Goal: Task Accomplishment & Management: Use online tool/utility

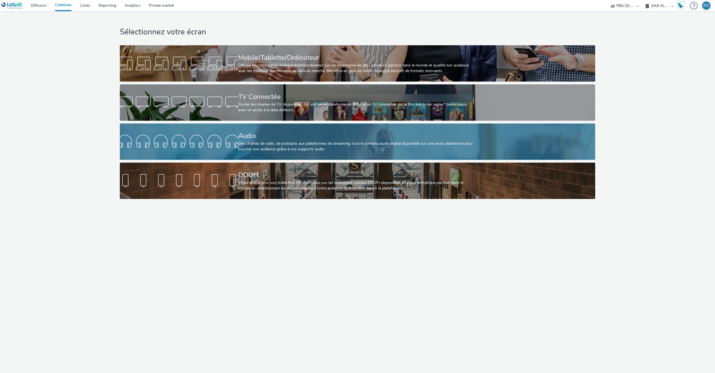
click at [273, 125] on div "Audio Des chaînes de radio, de podcasts aux plateformes de streaming: tout le c…" at bounding box center [356, 141] width 237 height 36
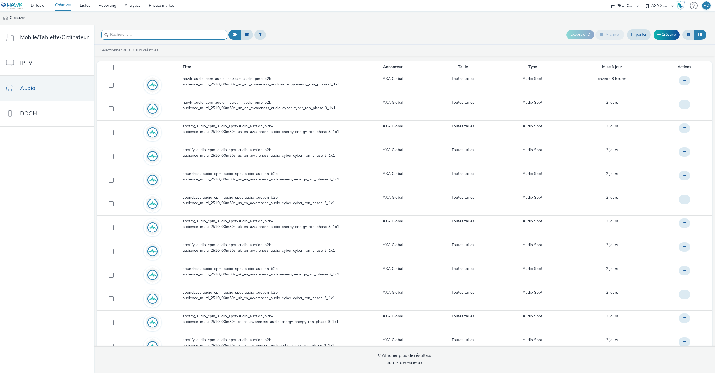
click at [159, 33] on input "text" at bounding box center [164, 35] width 126 height 10
paste input "hawk_audio_cpm_audio_instream-audio_pmp_b2b-audience_multi_2510_00m30s_rm_en_aw…"
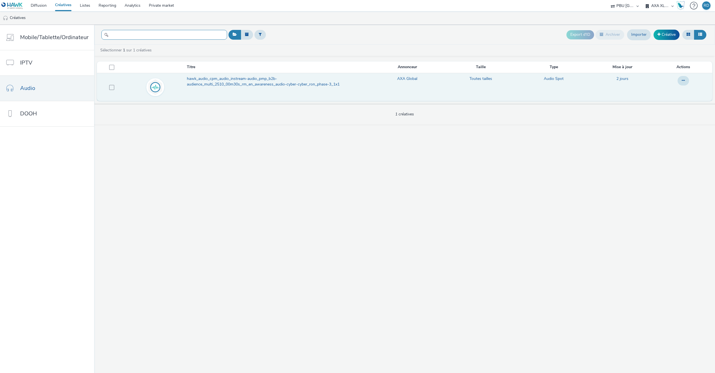
type input "hawk_audio_cpm_audio_instream-audio_pmp_b2b-audience_multi_2510_00m30s_rm_en_aw…"
click at [226, 86] on span "hawk_audio_cpm_audio_instream-audio_pmp_b2b-audience_multi_2510_00m30s_rm_en_aw…" at bounding box center [278, 81] width 183 height 11
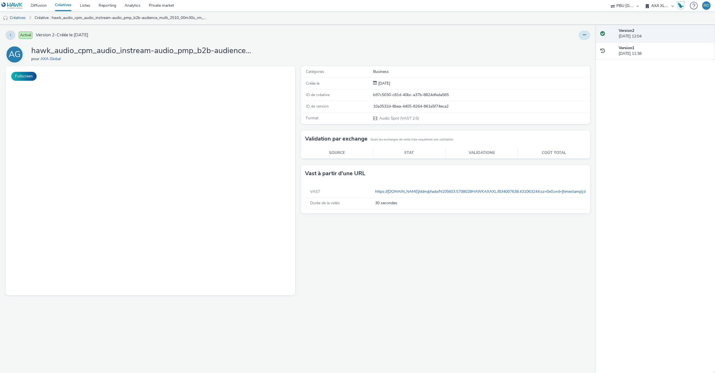
click at [584, 32] on button at bounding box center [584, 34] width 11 height 9
click at [568, 41] on link "Modifier" at bounding box center [569, 46] width 42 height 11
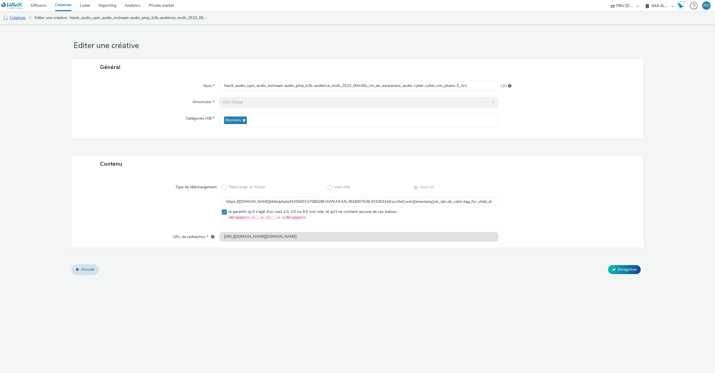
click at [19, 14] on link "Créatives" at bounding box center [14, 17] width 28 height 13
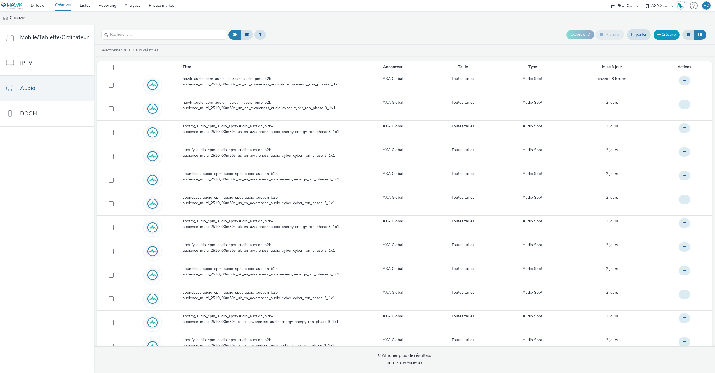
click at [660, 31] on link "Créative" at bounding box center [667, 35] width 26 height 10
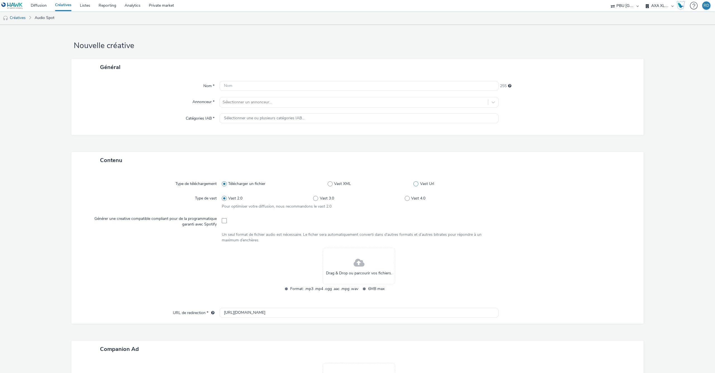
click at [417, 183] on span at bounding box center [415, 183] width 5 height 5
click at [417, 183] on input "Vast Url" at bounding box center [415, 184] width 4 height 4
radio input "false"
radio input "true"
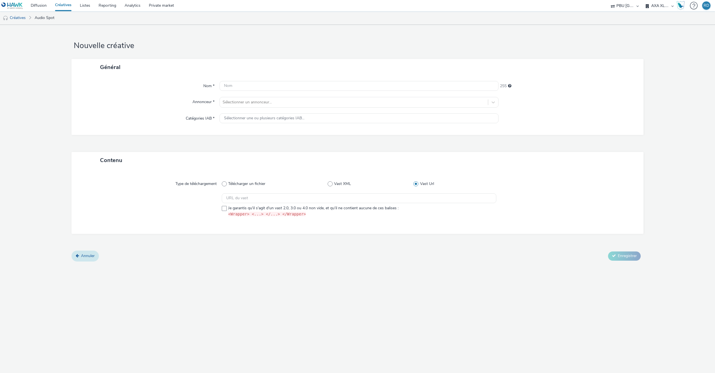
click at [85, 253] on link "Annuler" at bounding box center [84, 256] width 27 height 11
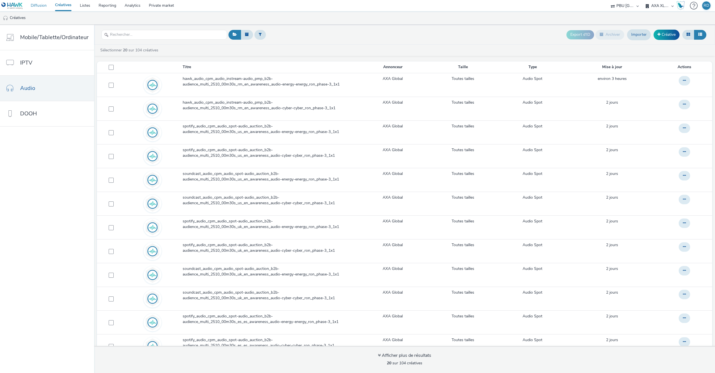
click at [37, 6] on link "Diffusion" at bounding box center [39, 5] width 24 height 11
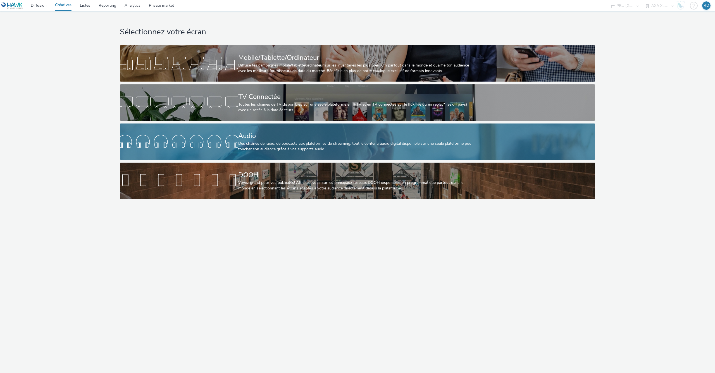
click at [214, 137] on div at bounding box center [179, 142] width 118 height 18
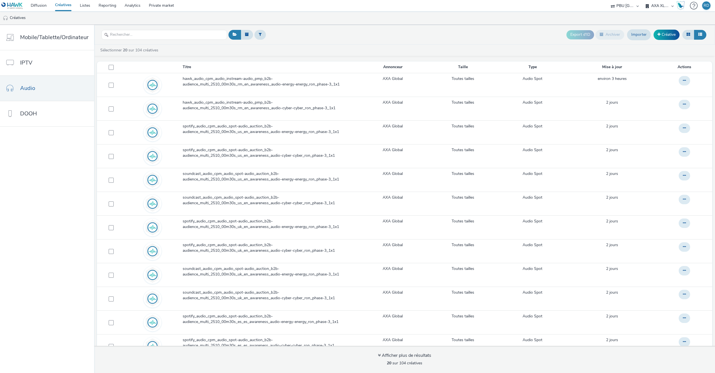
scroll to position [2, 0]
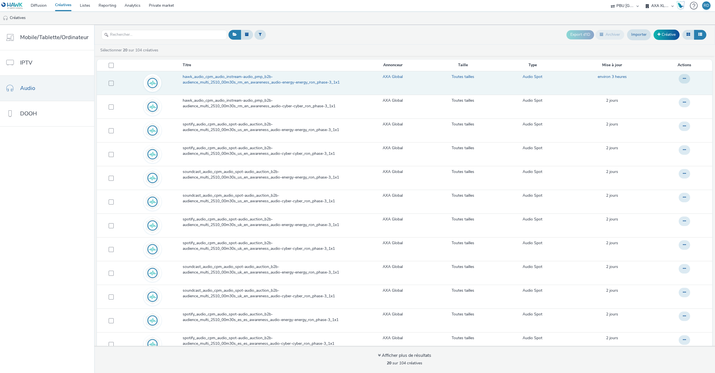
click at [230, 85] on span "hawk_audio_cpm_audio_instream-audio_pmp_b2b-audience_multi_2510_00m30s_rm_en_aw…" at bounding box center [270, 79] width 174 height 11
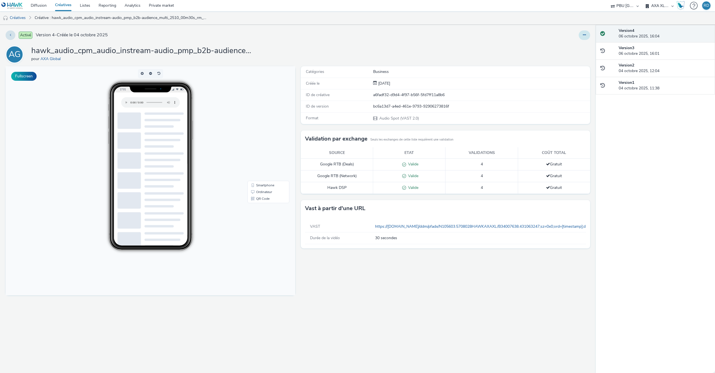
click at [583, 36] on button at bounding box center [584, 34] width 11 height 9
click at [519, 67] on div "Catégories Business" at bounding box center [446, 71] width 290 height 11
click at [631, 53] on div "Version 3 06 octobre 2025, 16:01" at bounding box center [665, 50] width 92 height 11
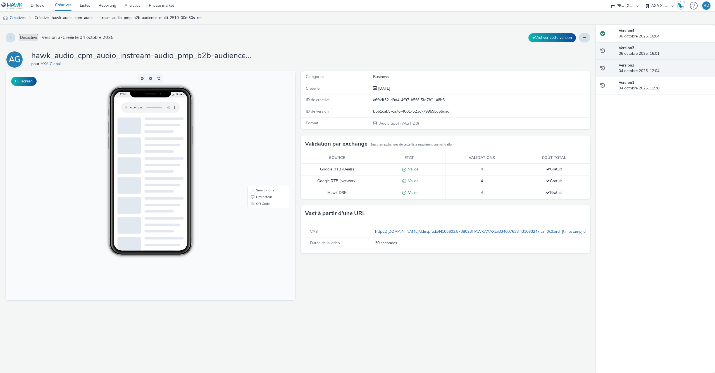
click at [633, 70] on div "Version 2 04 octobre 2025, 12:04" at bounding box center [665, 68] width 92 height 11
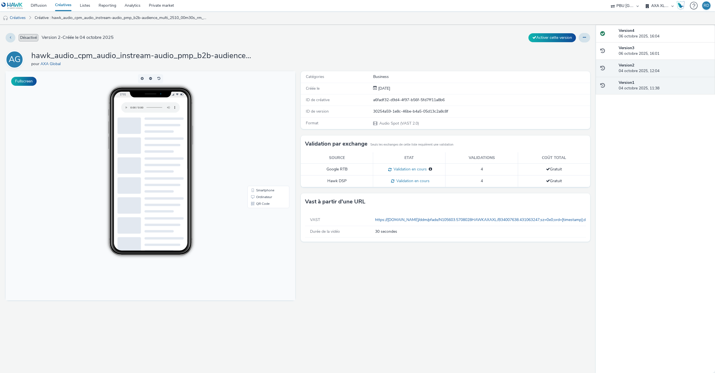
click at [637, 93] on div "Version 1 04 octobre 2025, 11:38" at bounding box center [655, 86] width 119 height 18
click at [645, 28] on div "Version 4 06 octobre 2025, 16:04" at bounding box center [655, 34] width 119 height 18
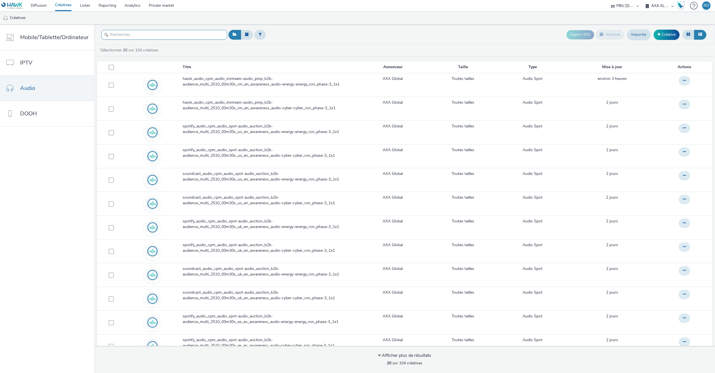
click at [200, 35] on input "text" at bounding box center [164, 35] width 126 height 10
paste input "https://axaxl.com/facing-into-risk?utm_source=hawk&utm_medium=Audio&utm_campaig…"
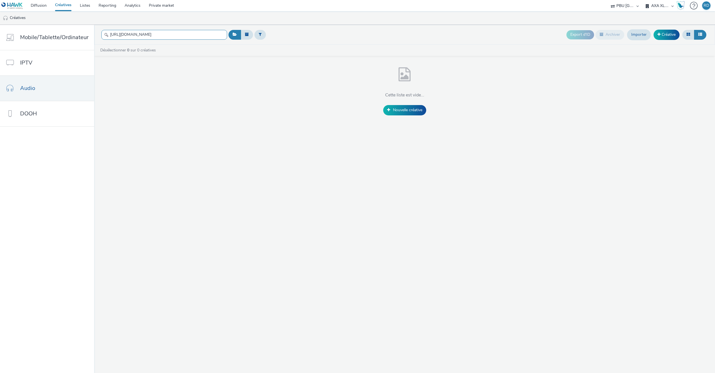
paste input "awk_audio_cpm_audio_instream-audio_pmp_b2b-audience_multi_2510_00m30s_rm_en_awa…"
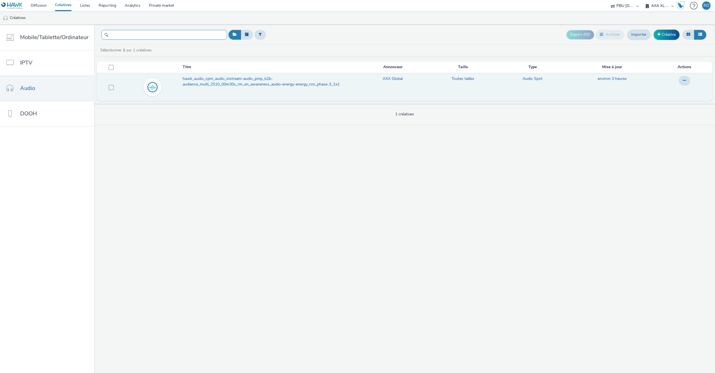
type input "hawk_audio_cpm_audio_instream-audio_pmp_b2b-audience_multi_2510_00m30s_rm_en_aw…"
click at [285, 84] on span "hawk_audio_cpm_audio_instream-audio_pmp_b2b-audience_multi_2510_00m30s_rm_en_aw…" at bounding box center [270, 81] width 174 height 11
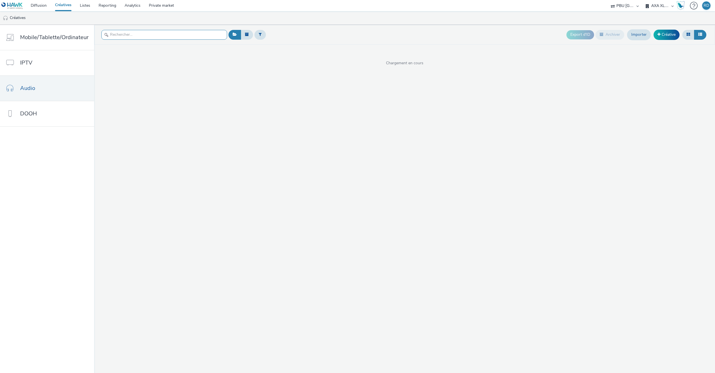
click at [130, 34] on input "text" at bounding box center [164, 35] width 126 height 10
paste input "hawk_audio_cpm_audio_instream-audio_pmp_b2b-audience_multi_2510_00m30s_rm_en_aw…"
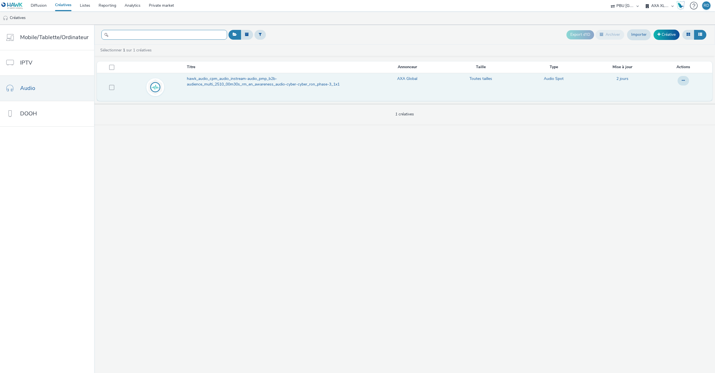
type input "hawk_audio_cpm_audio_instream-audio_pmp_b2b-audience_multi_2510_00m30s_rm_en_aw…"
click at [206, 82] on span "hawk_audio_cpm_audio_instream-audio_pmp_b2b-audience_multi_2510_00m30s_rm_en_aw…" at bounding box center [278, 81] width 183 height 11
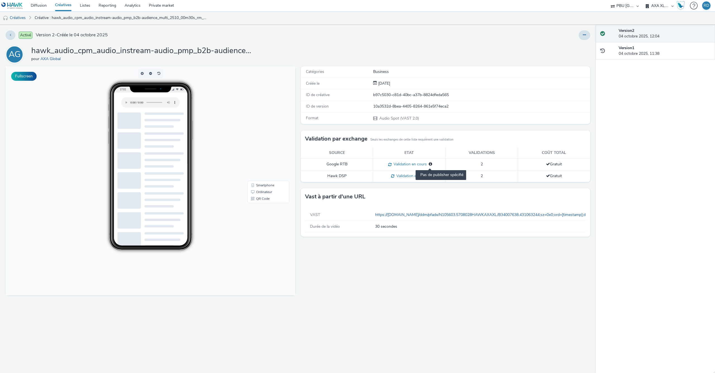
click at [431, 164] on icon at bounding box center [430, 164] width 3 height 4
click at [41, 7] on link "Diffusion" at bounding box center [39, 5] width 24 height 11
